Goal: Transaction & Acquisition: Obtain resource

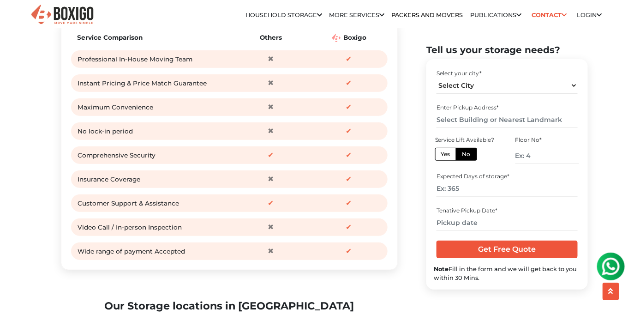
scroll to position [1202, 0]
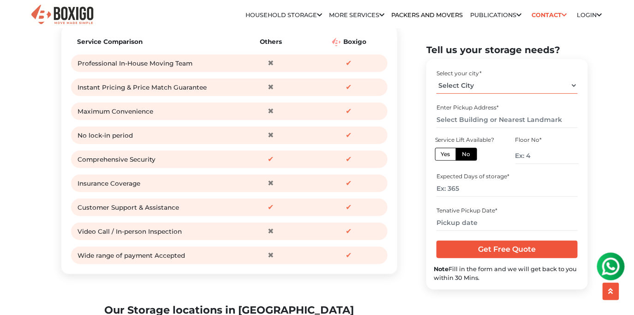
click at [485, 84] on select "Select City [GEOGRAPHIC_DATA] [GEOGRAPHIC_DATA] [GEOGRAPHIC_DATA] [GEOGRAPHIC_D…" at bounding box center [507, 86] width 141 height 16
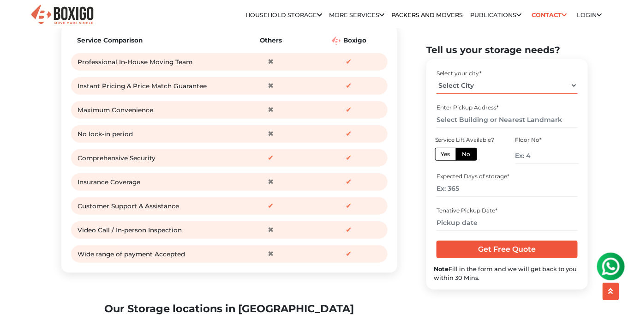
select select "[GEOGRAPHIC_DATA]"
click at [437, 78] on select "Select City [GEOGRAPHIC_DATA] [GEOGRAPHIC_DATA] [GEOGRAPHIC_DATA] [GEOGRAPHIC_D…" at bounding box center [507, 86] width 141 height 16
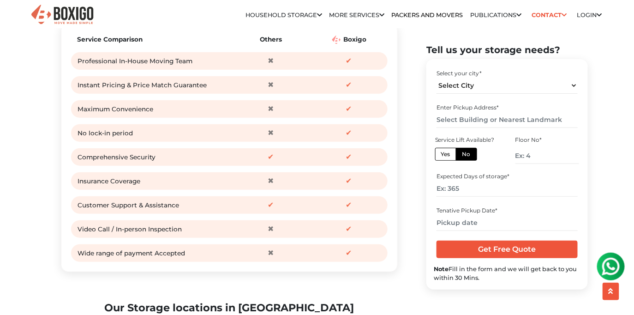
click at [424, 103] on section "Tell us your storage needs? Select your city * Select City Bangalore Bengaluru …" at bounding box center [493, 166] width 162 height 245
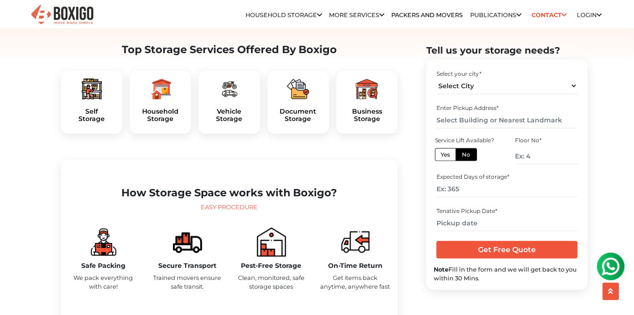
scroll to position [282, 0]
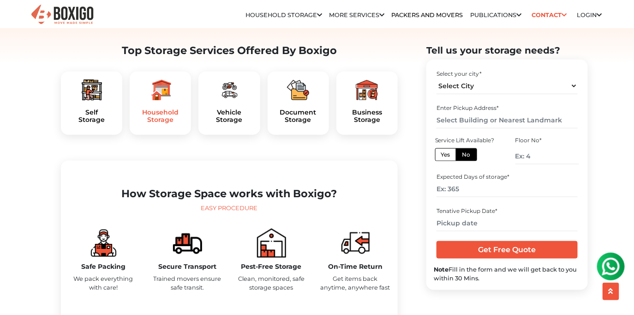
click at [174, 124] on h5 "Household Storage" at bounding box center [160, 116] width 47 height 16
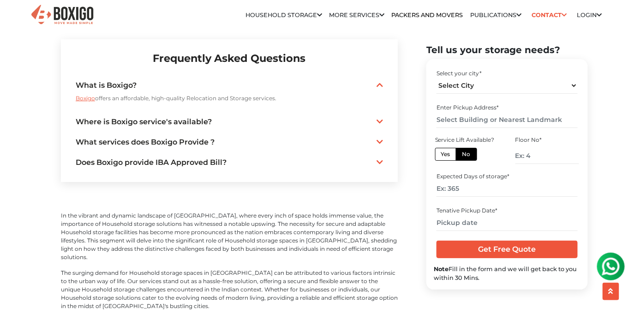
scroll to position [2233, 0]
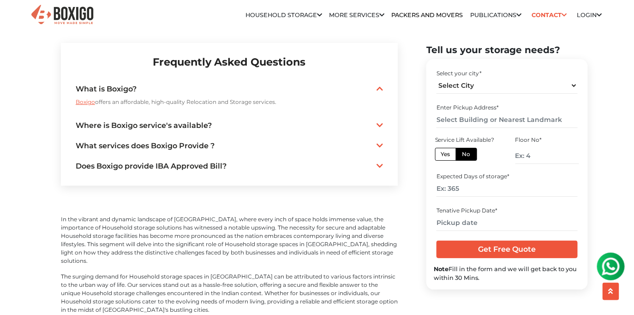
click at [381, 142] on icon at bounding box center [380, 145] width 6 height 7
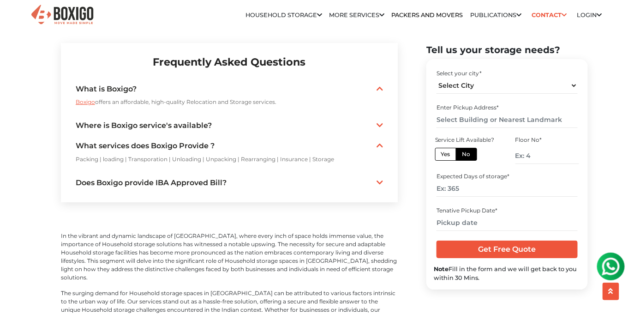
click at [381, 142] on icon at bounding box center [380, 145] width 6 height 7
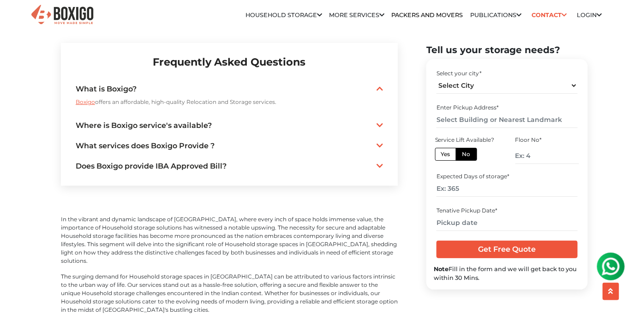
click at [378, 162] on icon at bounding box center [380, 165] width 6 height 7
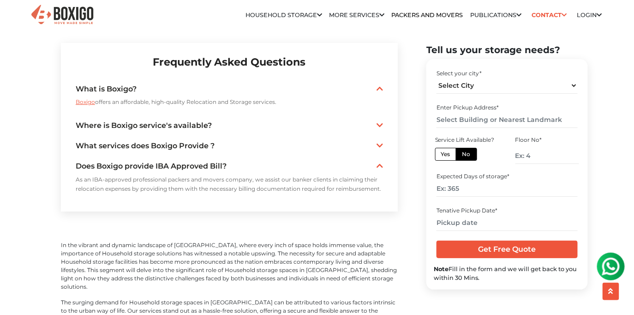
click at [378, 162] on icon at bounding box center [380, 165] width 6 height 7
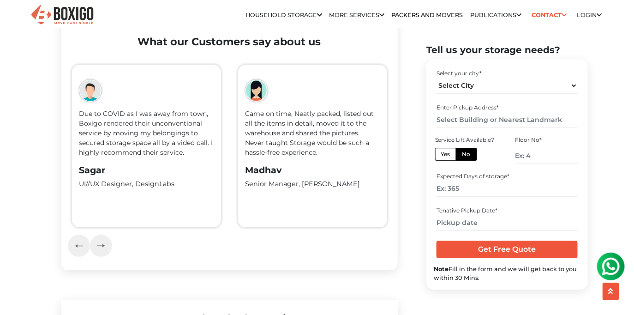
scroll to position [1973, 0]
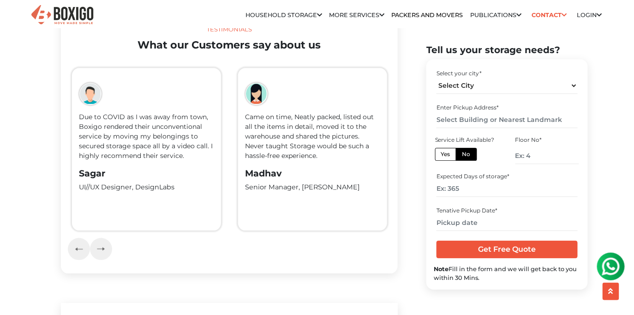
click at [446, 156] on label "Yes" at bounding box center [445, 154] width 21 height 13
click at [446, 156] on input "Yes" at bounding box center [444, 153] width 6 height 6
radio input "true"
click at [459, 154] on label "No" at bounding box center [466, 154] width 21 height 13
click at [462, 154] on input "No" at bounding box center [465, 153] width 6 height 6
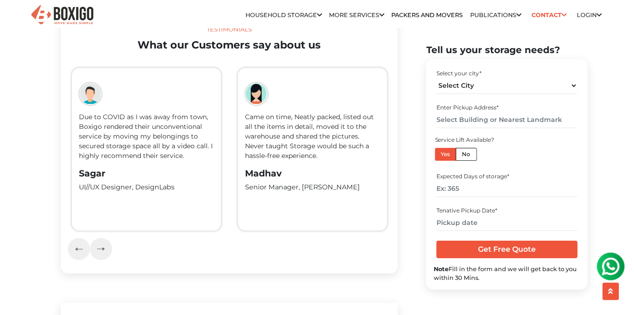
radio input "true"
click at [535, 157] on input "number" at bounding box center [547, 156] width 64 height 16
type input "3"
click at [530, 175] on div "Expected Days of storage *" at bounding box center [507, 177] width 141 height 8
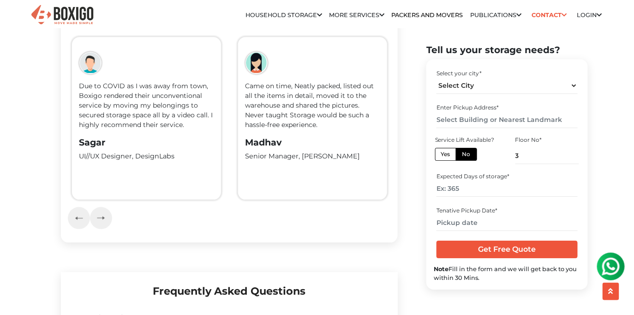
scroll to position [2006, 0]
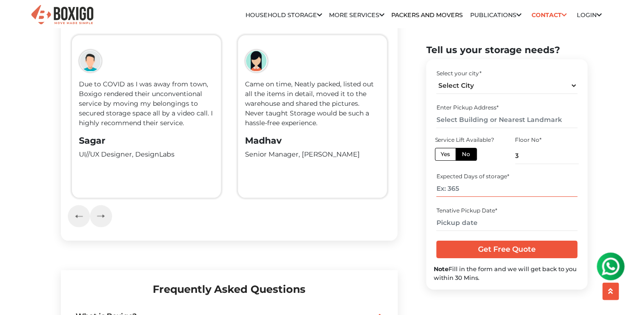
click at [484, 189] on input "number" at bounding box center [507, 189] width 141 height 16
type input "365"
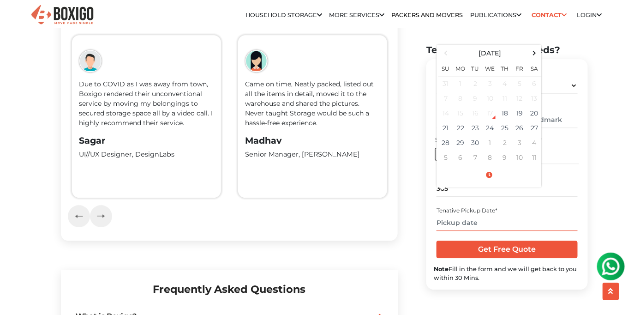
click at [526, 221] on input "text" at bounding box center [507, 223] width 141 height 16
click at [448, 127] on td "21" at bounding box center [445, 127] width 15 height 15
type input "[DATE] 12:00 AM"
click at [565, 211] on div "Tenative Pickup Date *" at bounding box center [507, 210] width 141 height 8
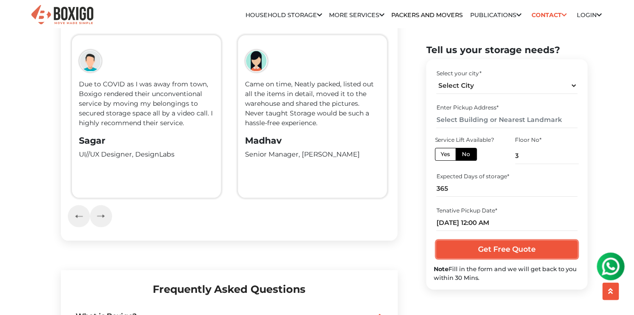
click at [537, 249] on input "Get Free Quote" at bounding box center [507, 249] width 141 height 18
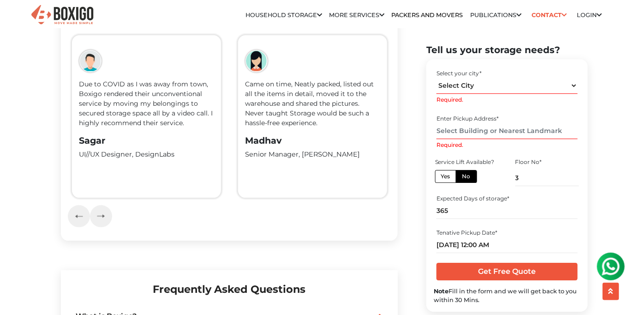
click at [480, 134] on input "Required." at bounding box center [507, 131] width 141 height 16
click at [480, 84] on select "Select City [GEOGRAPHIC_DATA] [GEOGRAPHIC_DATA] [GEOGRAPHIC_DATA] [GEOGRAPHIC_D…" at bounding box center [507, 86] width 141 height 16
select select "[GEOGRAPHIC_DATA]"
click at [437, 78] on select "Select City [GEOGRAPHIC_DATA] [GEOGRAPHIC_DATA] [GEOGRAPHIC_DATA] [GEOGRAPHIC_D…" at bounding box center [507, 86] width 141 height 16
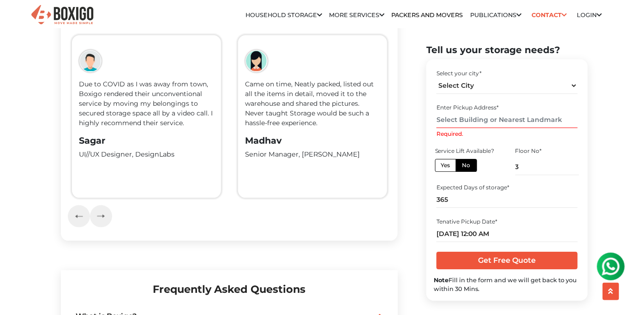
click at [541, 117] on input "Required." at bounding box center [507, 120] width 141 height 16
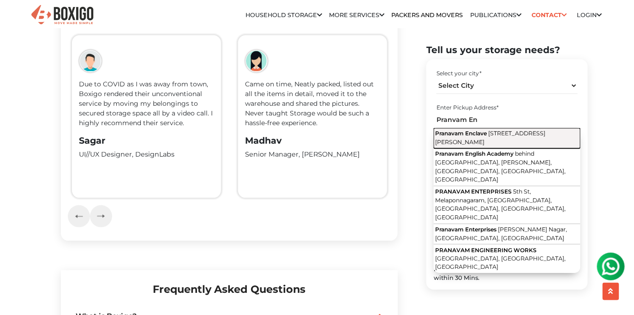
click at [543, 142] on span "[STREET_ADDRESS][PERSON_NAME]" at bounding box center [490, 138] width 110 height 16
type input "Pranavam Enclave, [STREET_ADDRESS][PERSON_NAME]"
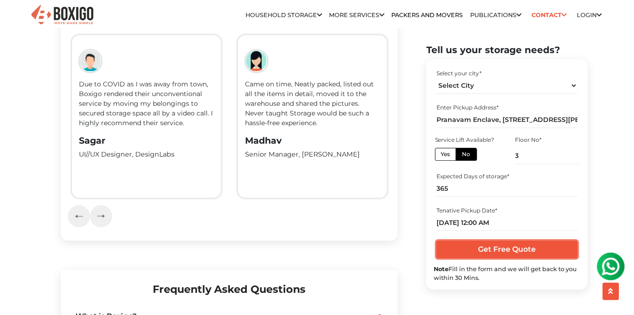
click at [532, 247] on input "Get Free Quote" at bounding box center [507, 249] width 141 height 18
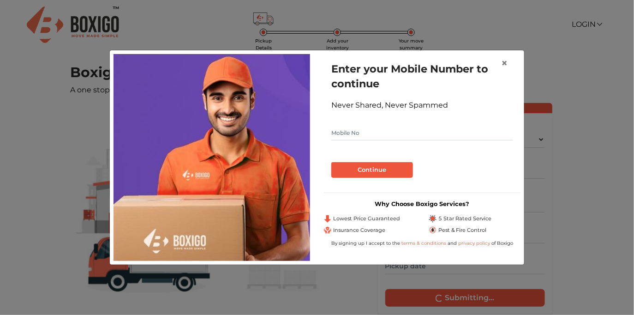
click at [394, 131] on input "text" at bounding box center [422, 133] width 182 height 15
type input "8971953396"
click at [379, 171] on button "Continue" at bounding box center [372, 170] width 82 height 16
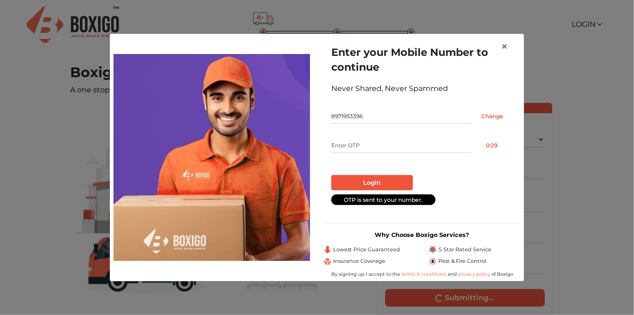
click at [368, 146] on input "text" at bounding box center [401, 145] width 140 height 15
type input "9015"
click at [378, 184] on button "Login" at bounding box center [372, 183] width 82 height 16
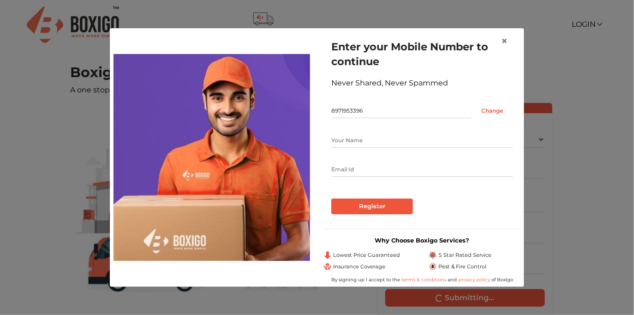
click at [382, 143] on input "text" at bounding box center [422, 140] width 182 height 15
type input "adarsh"
type input "adarsh.kumar415@gmail.com"
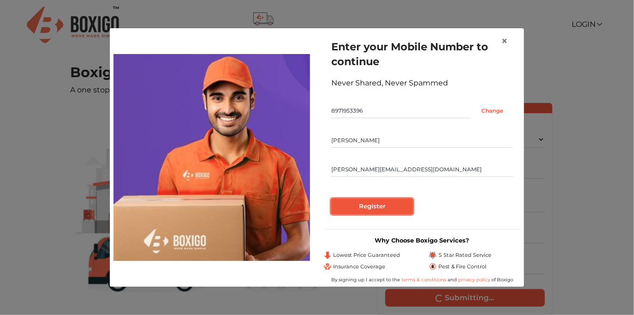
click at [371, 206] on input "Register" at bounding box center [372, 206] width 82 height 16
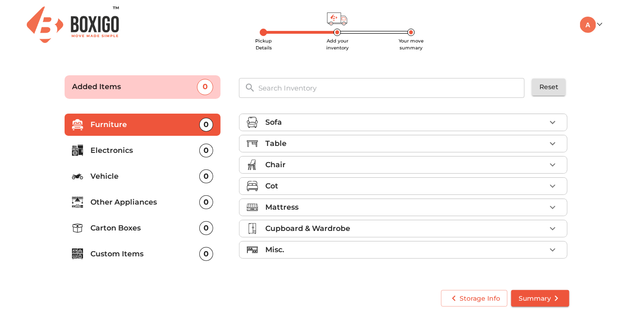
click at [421, 123] on div "Sofa" at bounding box center [405, 122] width 281 height 11
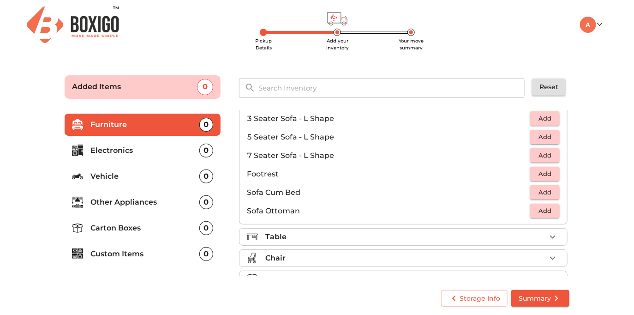
scroll to position [192, 0]
click at [551, 191] on span "Add" at bounding box center [545, 191] width 20 height 11
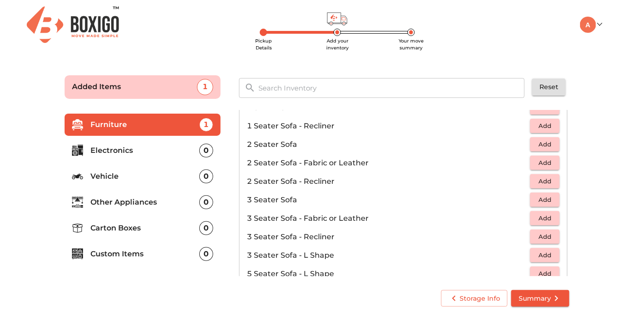
scroll to position [0, 0]
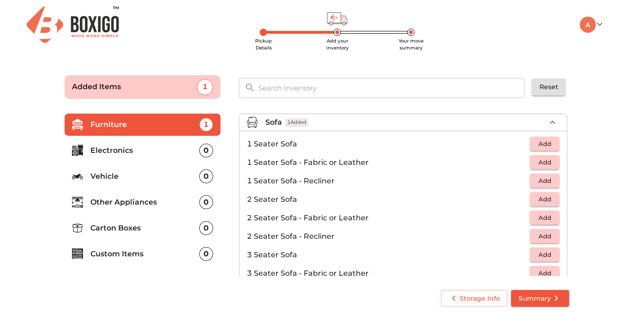
click at [553, 120] on icon "button" at bounding box center [552, 122] width 11 height 11
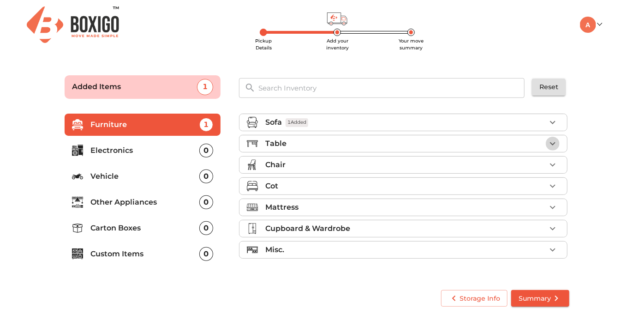
click at [556, 142] on icon "button" at bounding box center [552, 143] width 11 height 11
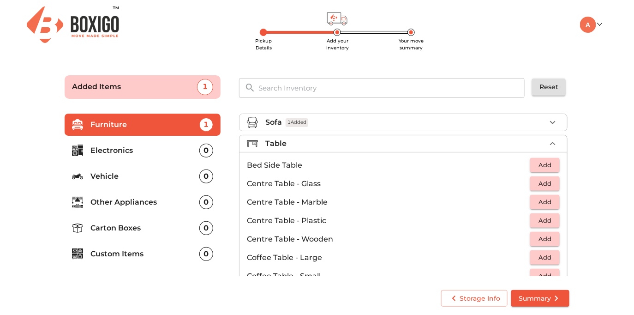
click at [543, 162] on span "Add" at bounding box center [545, 165] width 20 height 11
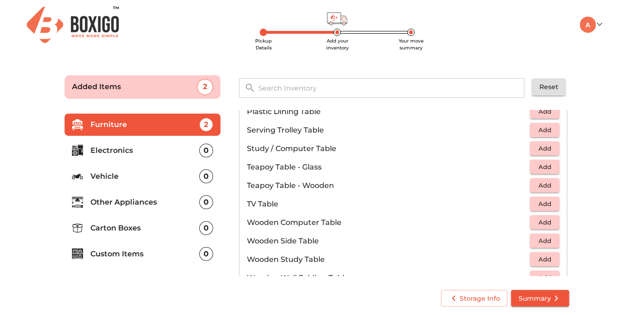
scroll to position [509, 0]
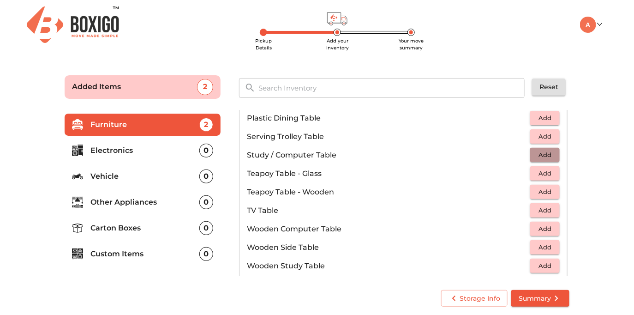
click at [541, 152] on span "Add" at bounding box center [545, 155] width 20 height 11
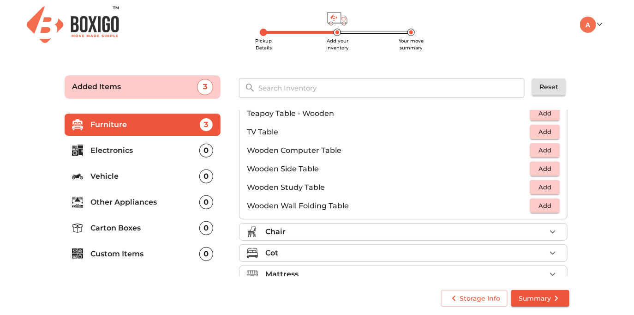
scroll to position [643, 0]
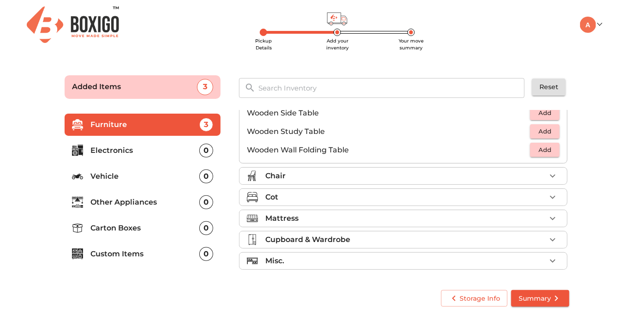
click at [360, 177] on div "Chair" at bounding box center [405, 175] width 281 height 11
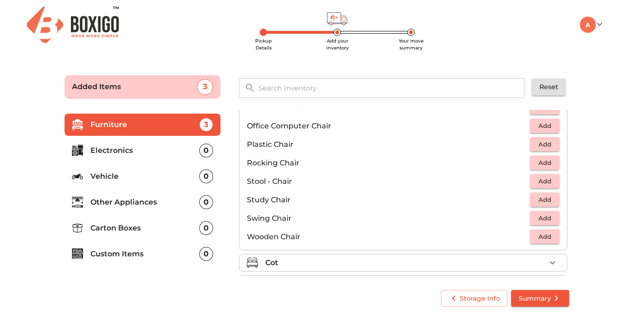
scroll to position [326, 0]
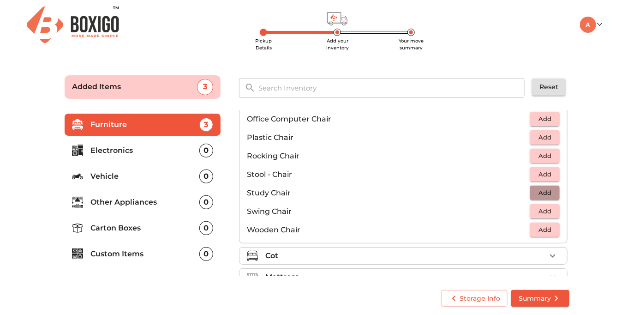
click at [549, 191] on span "Add" at bounding box center [545, 192] width 20 height 11
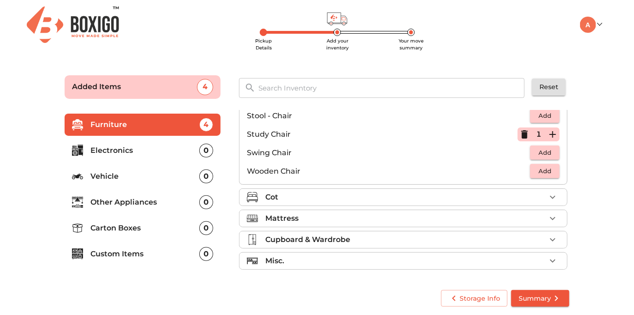
click at [467, 197] on div "Cot" at bounding box center [405, 196] width 281 height 11
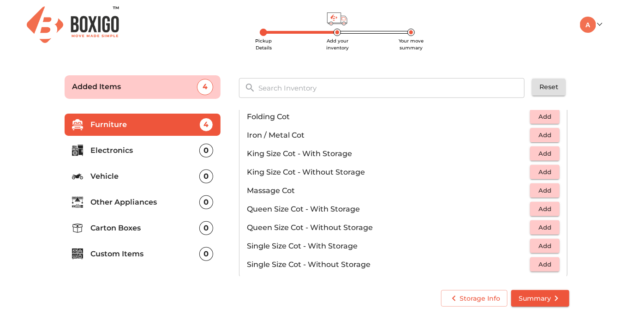
scroll to position [230, 0]
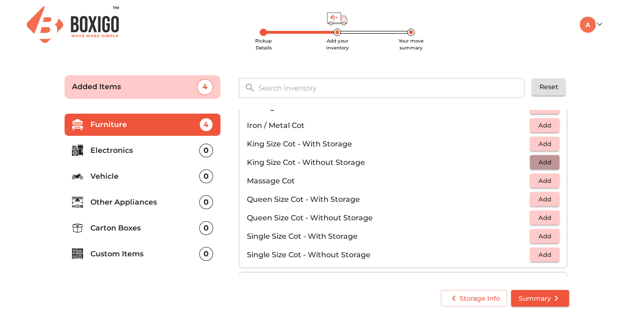
click at [546, 159] on span "Add" at bounding box center [545, 162] width 20 height 11
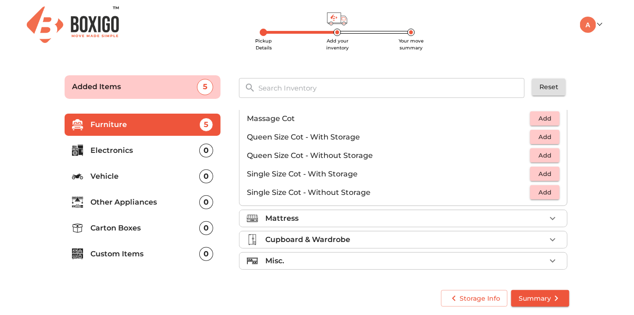
click at [431, 216] on div "Mattress" at bounding box center [405, 218] width 281 height 11
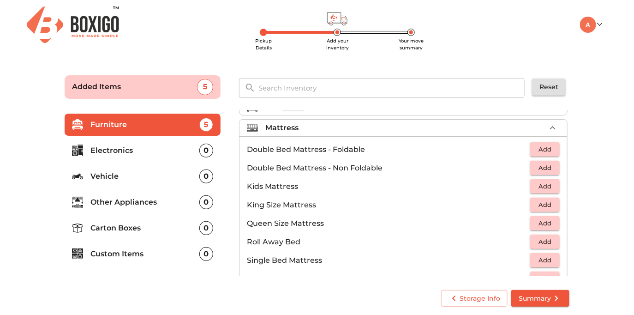
scroll to position [75, 0]
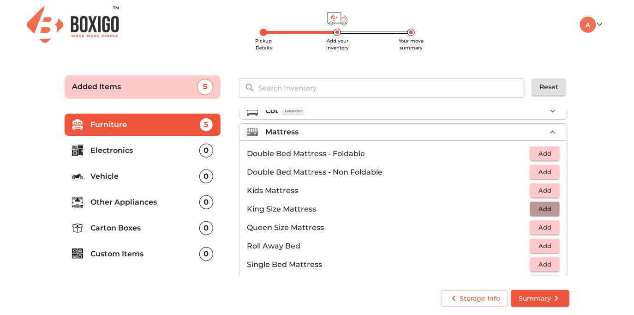
click at [551, 210] on span "Add" at bounding box center [545, 208] width 20 height 11
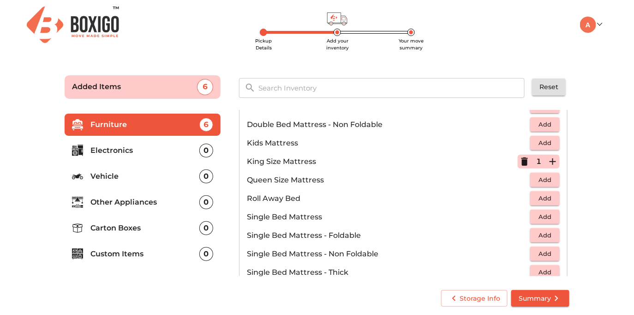
scroll to position [181, 0]
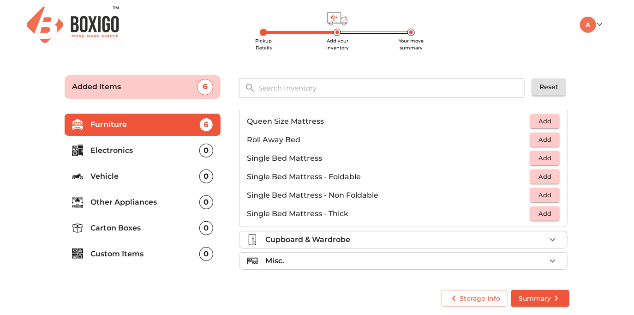
click at [411, 242] on div "Cupboard & Wardrobe" at bounding box center [405, 239] width 281 height 11
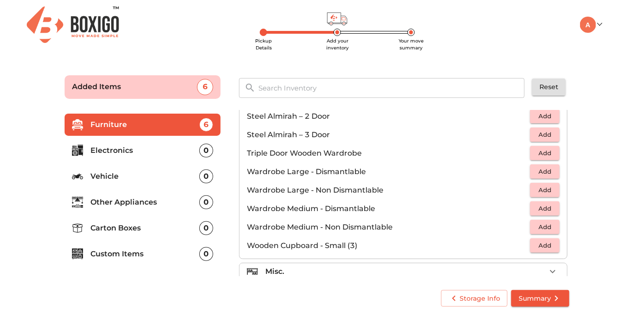
scroll to position [311, 0]
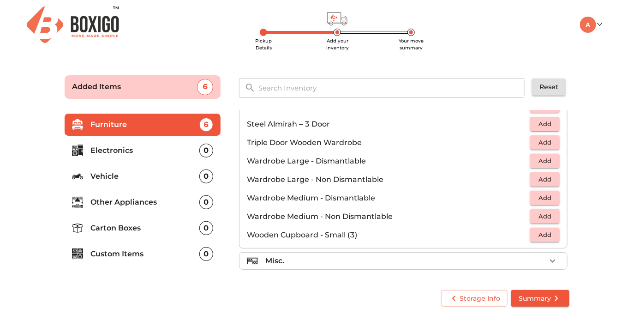
click at [418, 256] on div "Misc." at bounding box center [405, 260] width 281 height 11
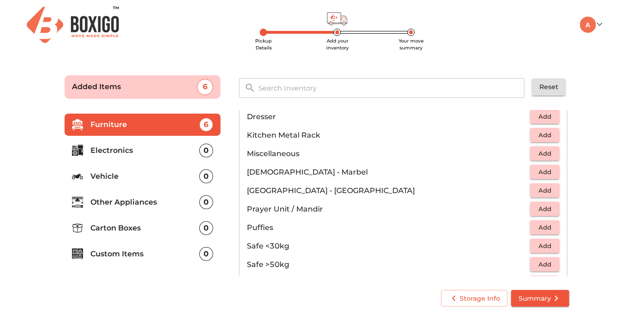
scroll to position [323, 0]
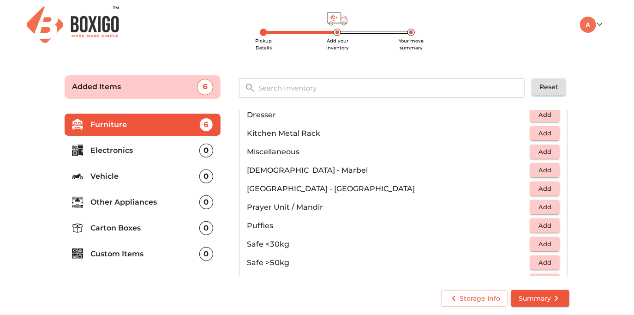
click at [547, 186] on span "Add" at bounding box center [545, 188] width 20 height 11
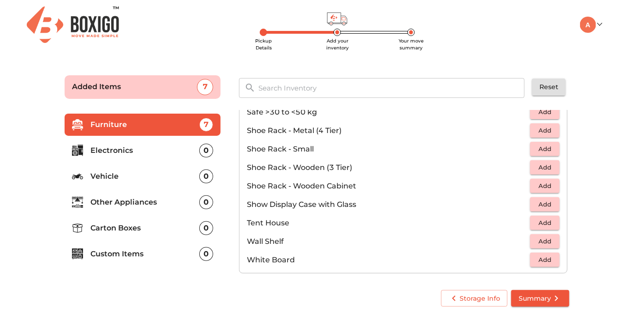
scroll to position [495, 0]
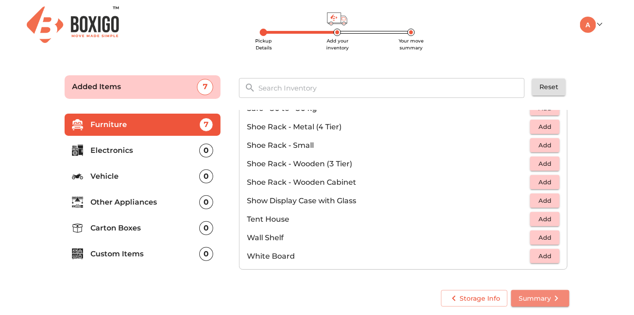
click at [542, 299] on span "Summary" at bounding box center [540, 299] width 43 height 12
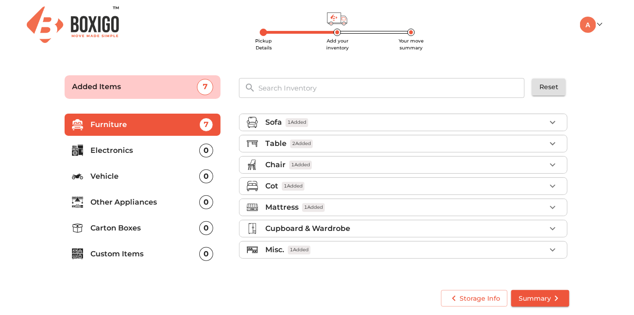
click at [135, 151] on p "Electronics" at bounding box center [144, 150] width 109 height 11
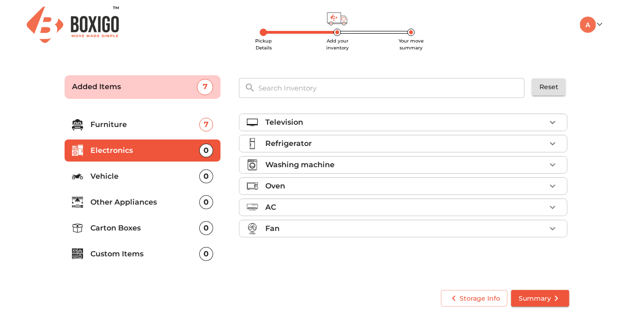
click at [136, 203] on p "Other Appliances" at bounding box center [144, 202] width 109 height 11
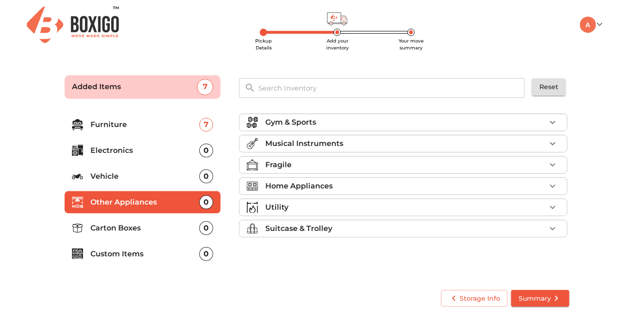
click at [309, 185] on p "Home Appliances" at bounding box center [298, 185] width 67 height 11
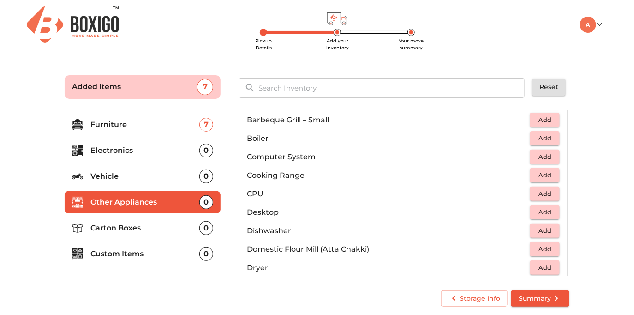
scroll to position [156, 0]
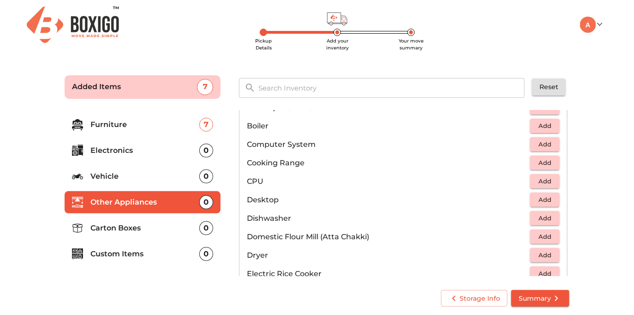
click at [542, 165] on span "Add" at bounding box center [545, 162] width 20 height 11
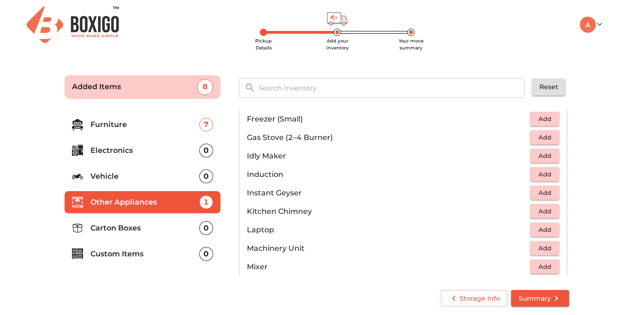
scroll to position [388, 0]
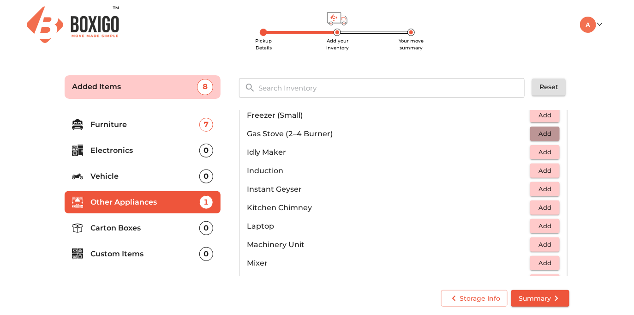
click at [544, 134] on span "Add" at bounding box center [545, 133] width 20 height 11
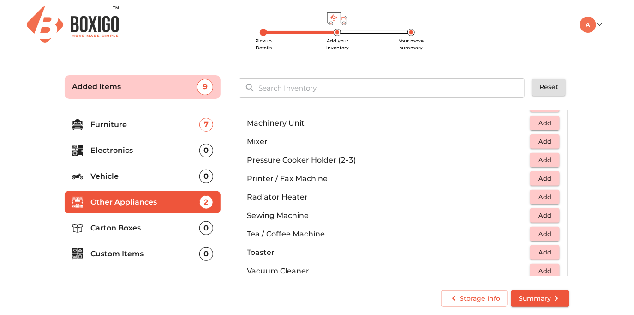
scroll to position [508, 0]
click at [550, 139] on span "Add" at bounding box center [545, 141] width 20 height 11
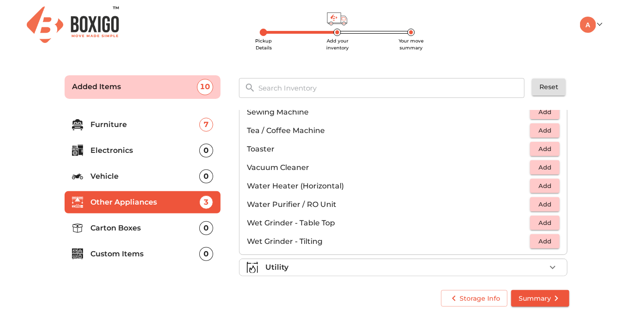
scroll to position [640, 0]
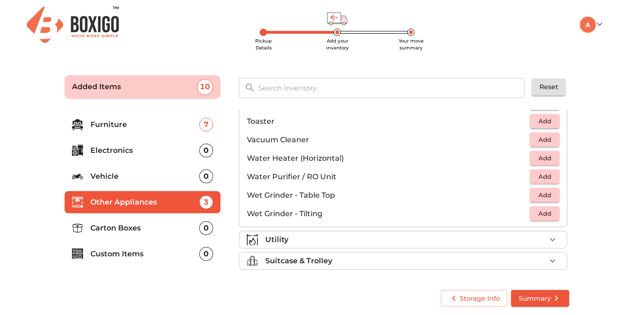
click at [132, 227] on p "Carton Boxes" at bounding box center [144, 227] width 109 height 11
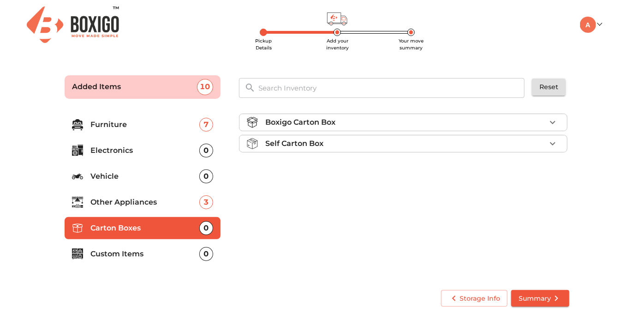
scroll to position [0, 0]
click at [328, 124] on p "Boxigo Carton Box" at bounding box center [300, 122] width 70 height 11
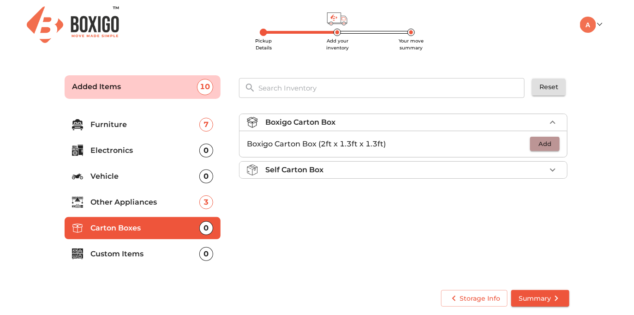
click at [550, 145] on span "Add" at bounding box center [545, 143] width 20 height 11
click at [553, 144] on icon "button" at bounding box center [553, 144] width 6 height 6
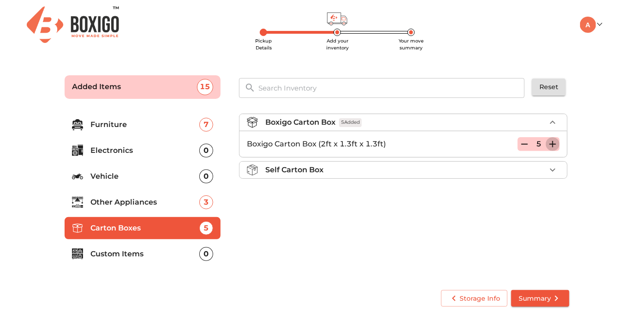
click at [552, 144] on icon "button" at bounding box center [553, 144] width 6 height 6
click at [428, 206] on div "Boxigo Carton Box 6 Added Boxigo Carton Box (2ft x 1.3ft x 1.3ft) 6 Self Carton…" at bounding box center [404, 193] width 338 height 174
click at [136, 254] on p "Custom Items" at bounding box center [144, 253] width 109 height 11
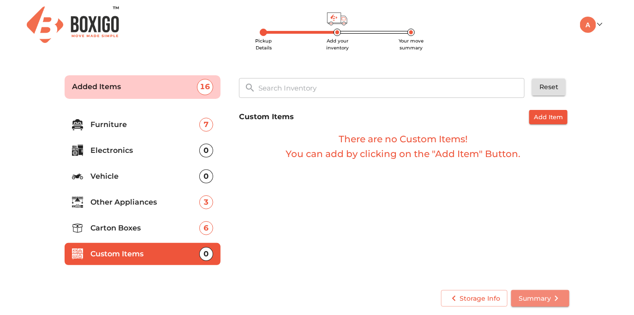
click at [549, 301] on span "Summary" at bounding box center [540, 299] width 43 height 12
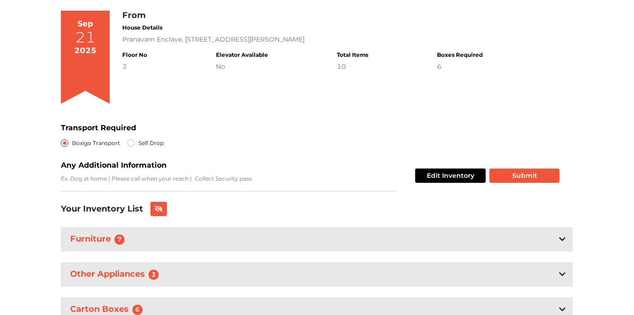
scroll to position [114, 0]
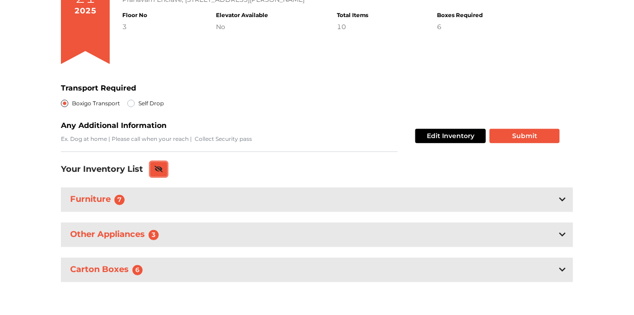
click at [159, 171] on icon at bounding box center [159, 169] width 8 height 6
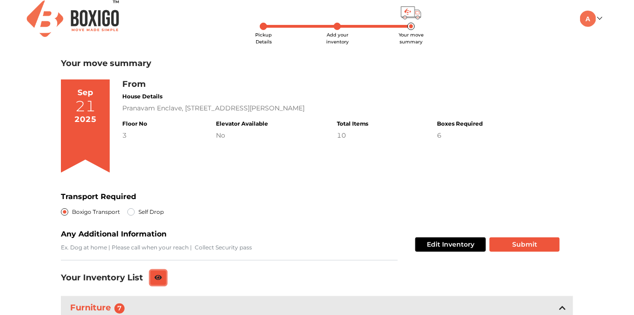
scroll to position [6, 0]
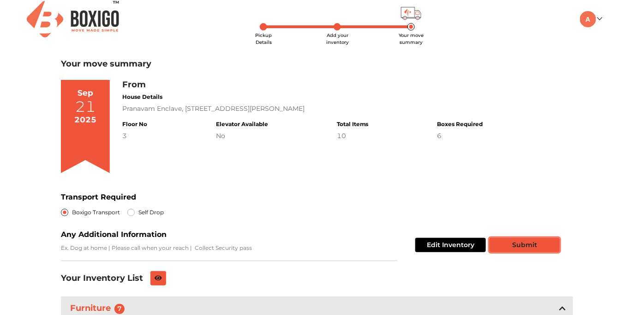
click at [534, 245] on button "Submit" at bounding box center [525, 245] width 70 height 14
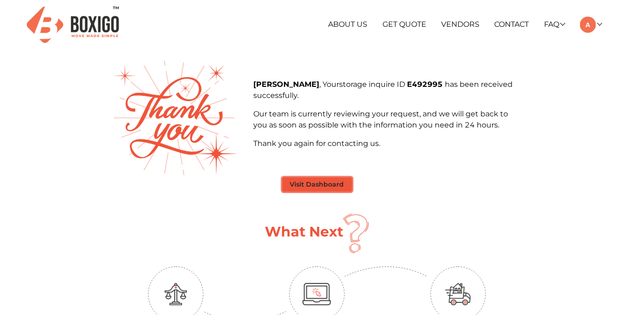
click at [330, 182] on button "Visit Dashboard" at bounding box center [317, 184] width 70 height 14
